Goal: Task Accomplishment & Management: Manage account settings

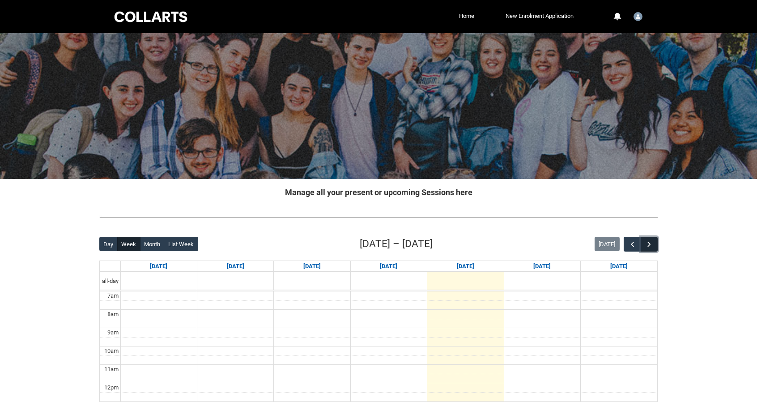
click at [652, 244] on span "button" at bounding box center [649, 244] width 9 height 9
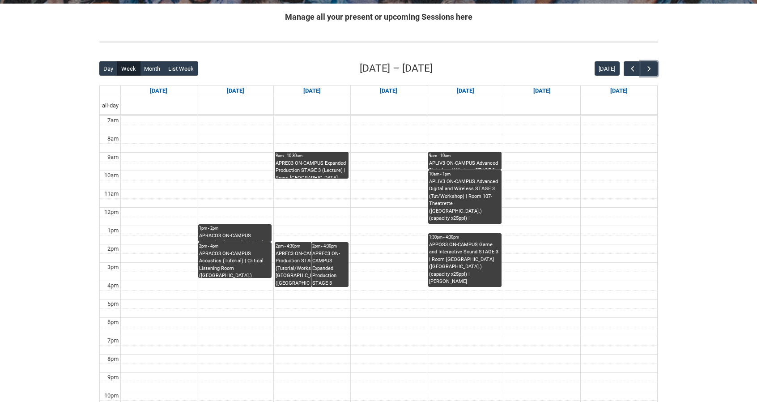
scroll to position [179, 0]
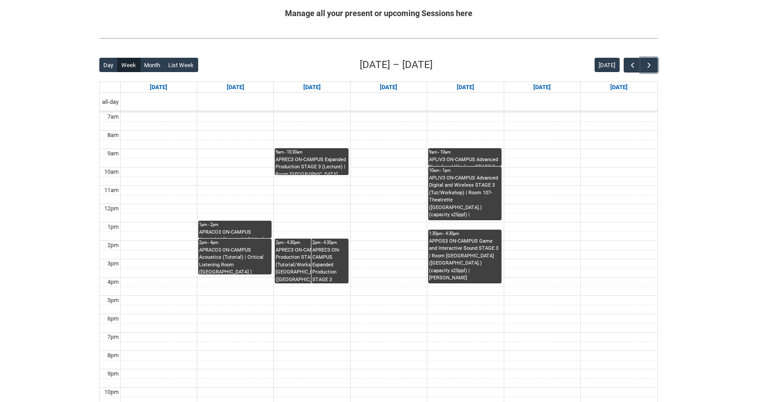
click at [461, 154] on div "9am - 10am" at bounding box center [465, 152] width 72 height 6
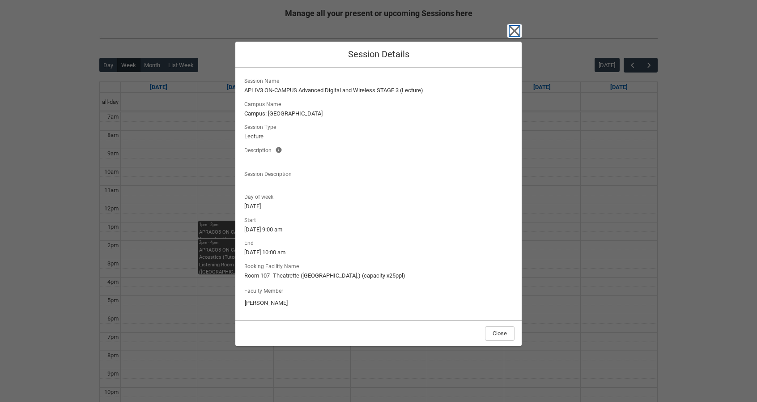
click at [512, 29] on icon "button" at bounding box center [514, 31] width 10 height 10
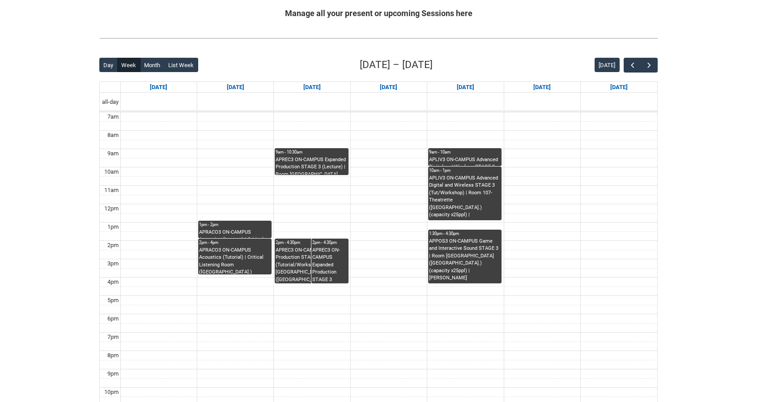
click at [335, 166] on div "APREC3 ON-CAMPUS Expanded Production STAGE 3 (Lecture) | Room 206 Lab (Wellingt…" at bounding box center [312, 165] width 72 height 19
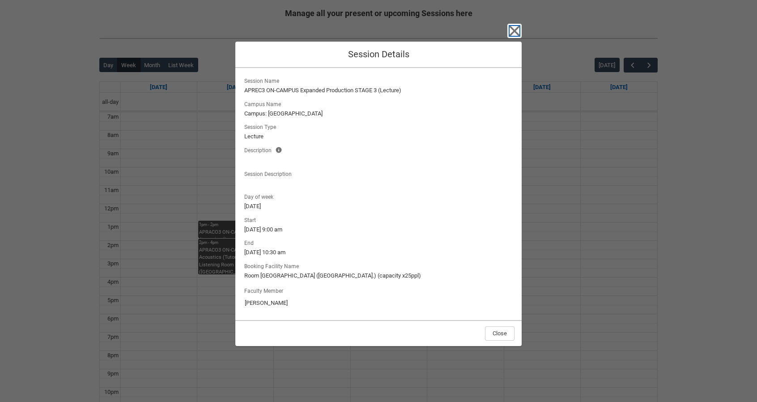
click at [515, 32] on icon "button" at bounding box center [514, 31] width 10 height 10
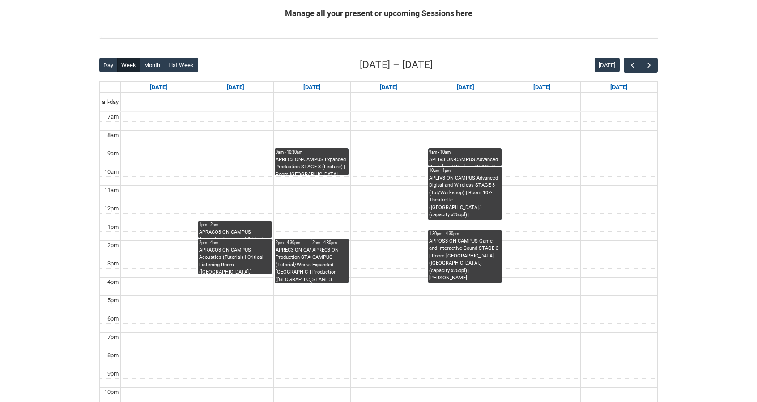
click at [24, 205] on div "Skip to Main Content Collarts Education Community Home New Enrolment Applicatio…" at bounding box center [378, 154] width 757 height 667
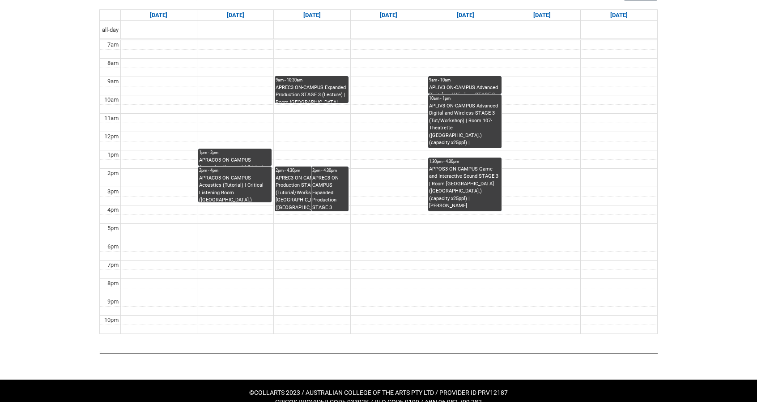
scroll to position [259, 0]
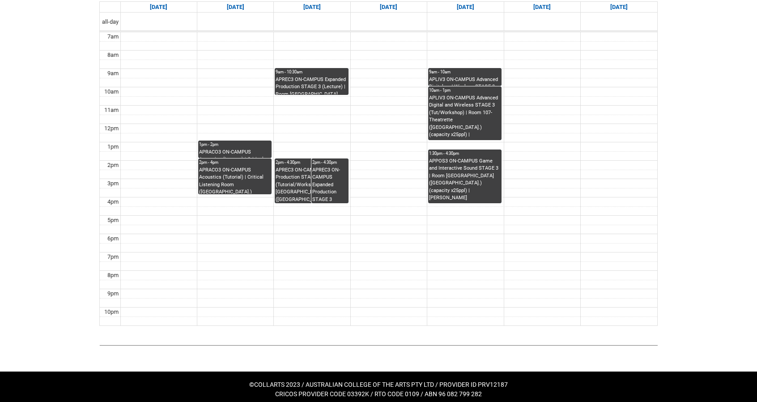
click at [240, 144] on div "1pm - 2pm" at bounding box center [235, 144] width 72 height 6
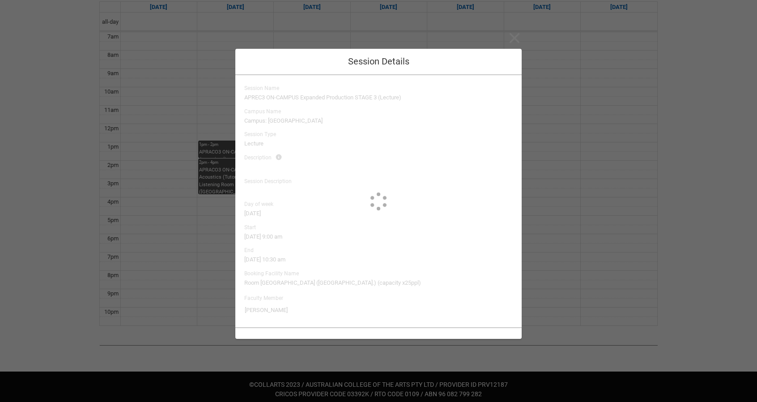
type input "Sam Swain"
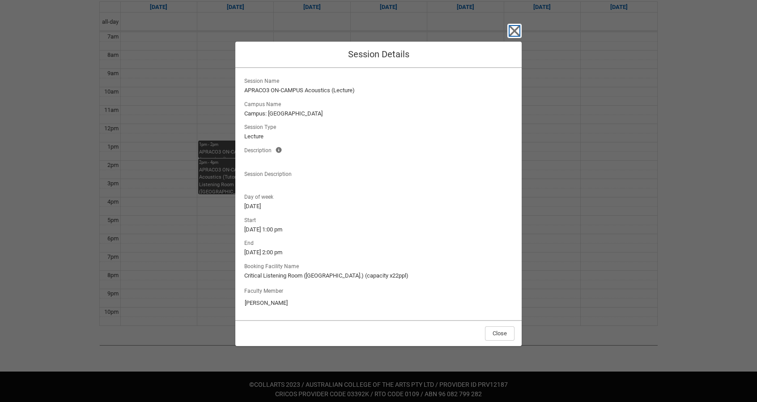
click at [512, 34] on icon "button" at bounding box center [514, 31] width 14 height 14
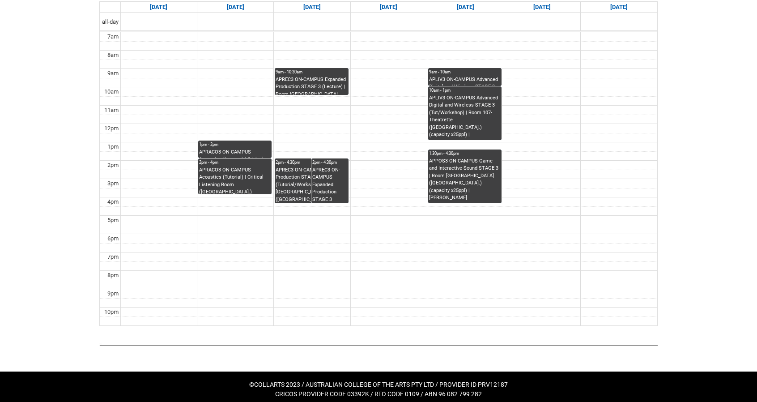
click at [234, 176] on div "APRACO3 ON-CAMPUS Acoustics (Tutorial) | Critical Listening Room (Wellington St…" at bounding box center [235, 180] width 72 height 28
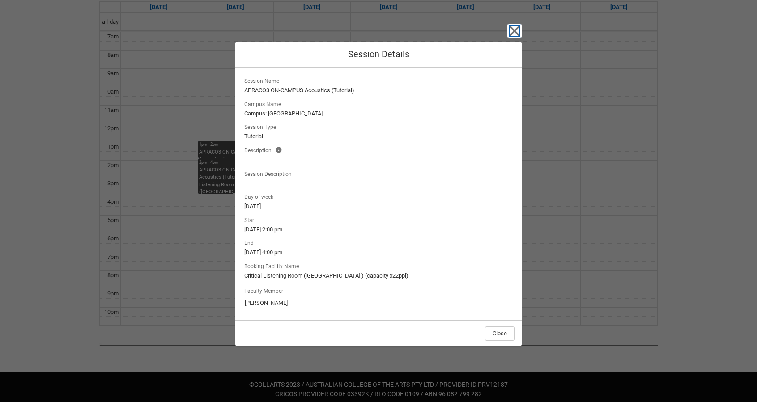
click at [515, 28] on icon "button" at bounding box center [514, 31] width 14 height 14
